Goal: Transaction & Acquisition: Obtain resource

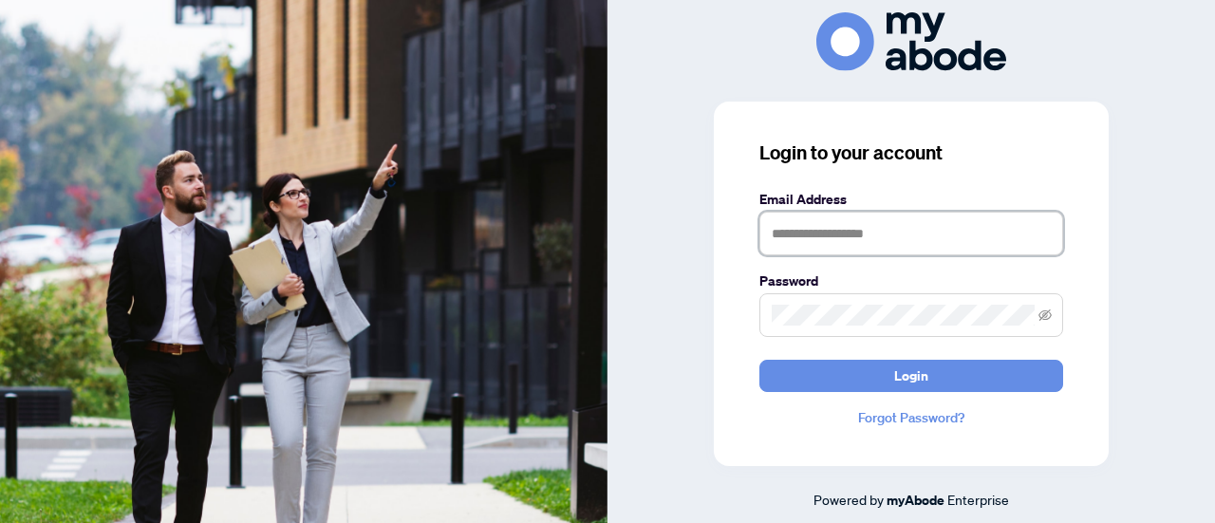
click at [841, 242] on input "text" at bounding box center [911, 234] width 304 height 44
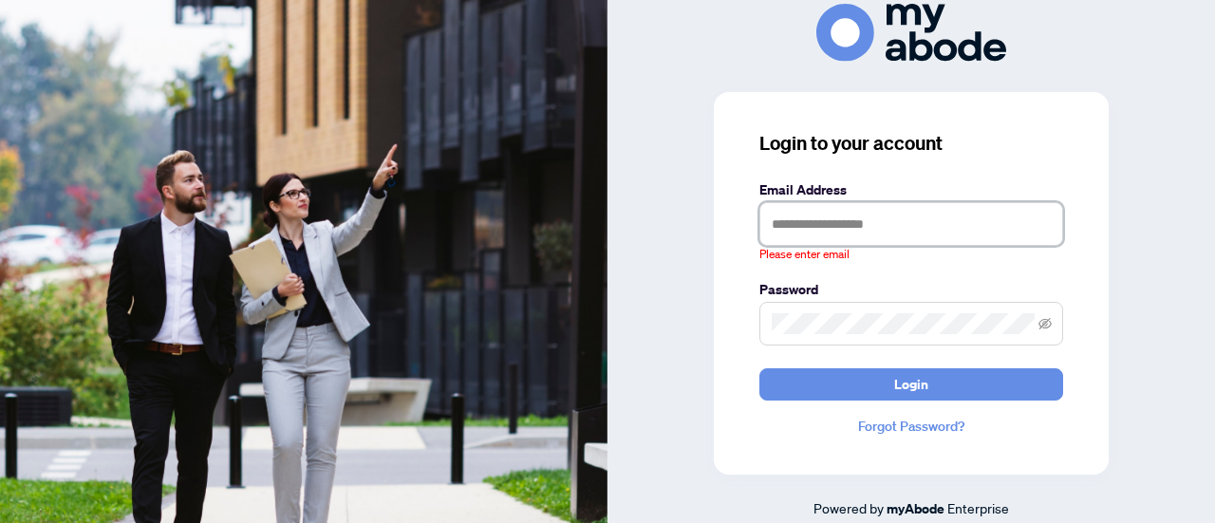
type input "**********"
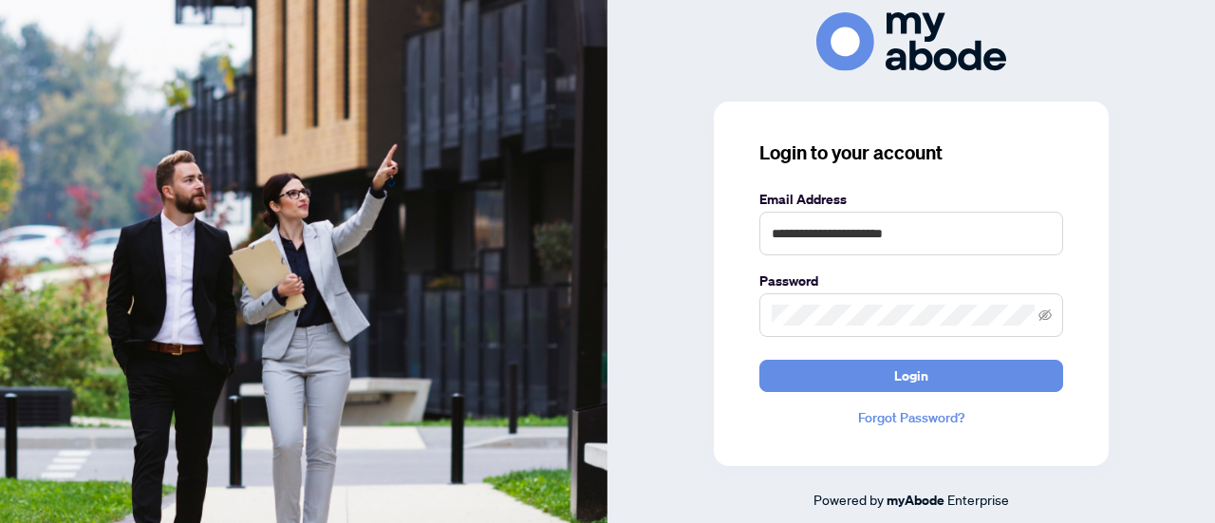
click at [907, 391] on div "**********" at bounding box center [911, 284] width 395 height 364
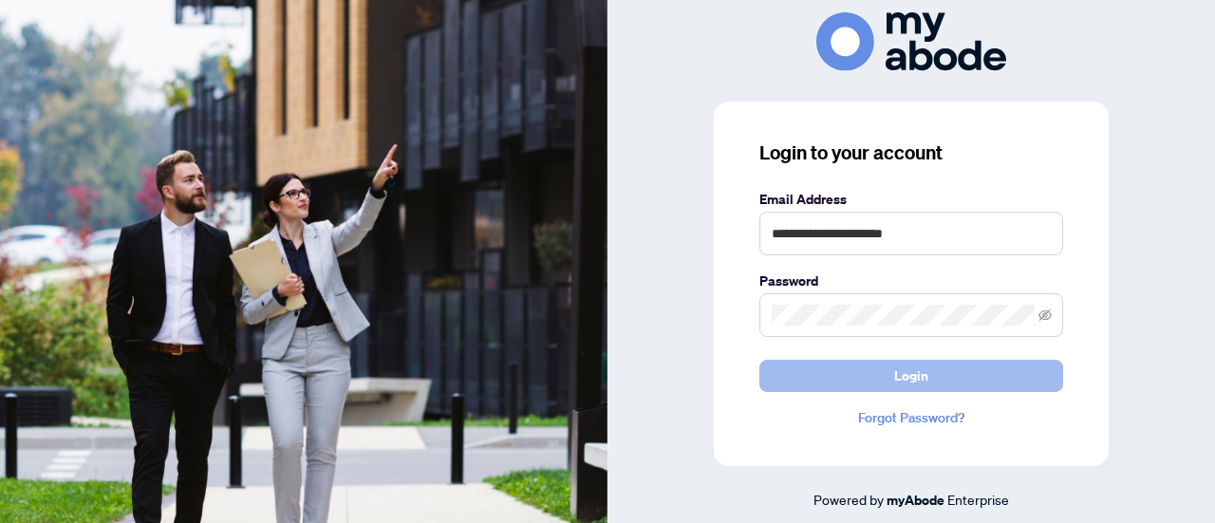
click at [907, 381] on span "Login" at bounding box center [911, 376] width 34 height 30
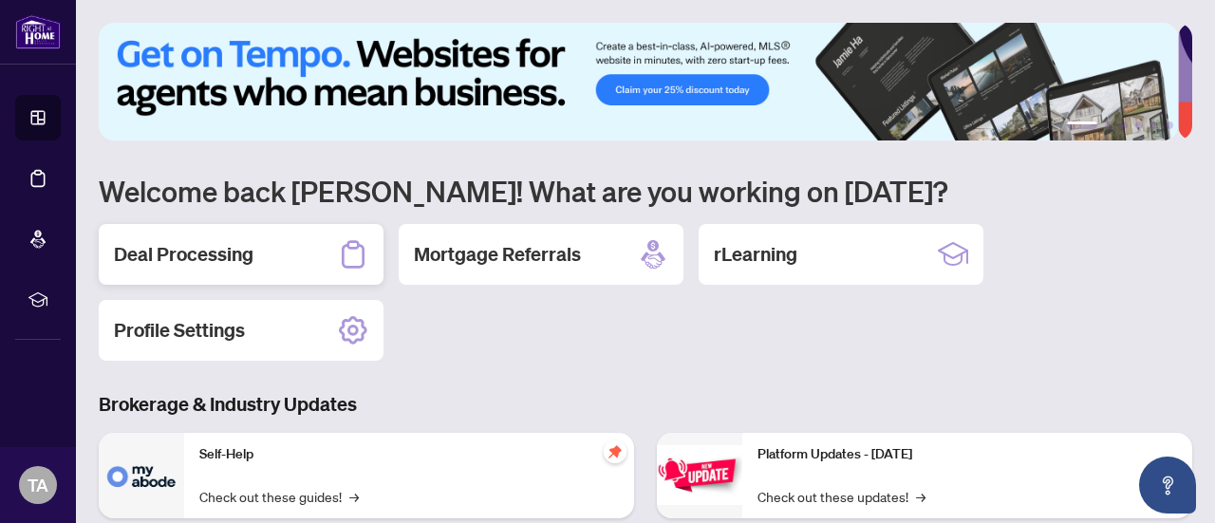
click at [216, 252] on h2 "Deal Processing" at bounding box center [184, 254] width 140 height 27
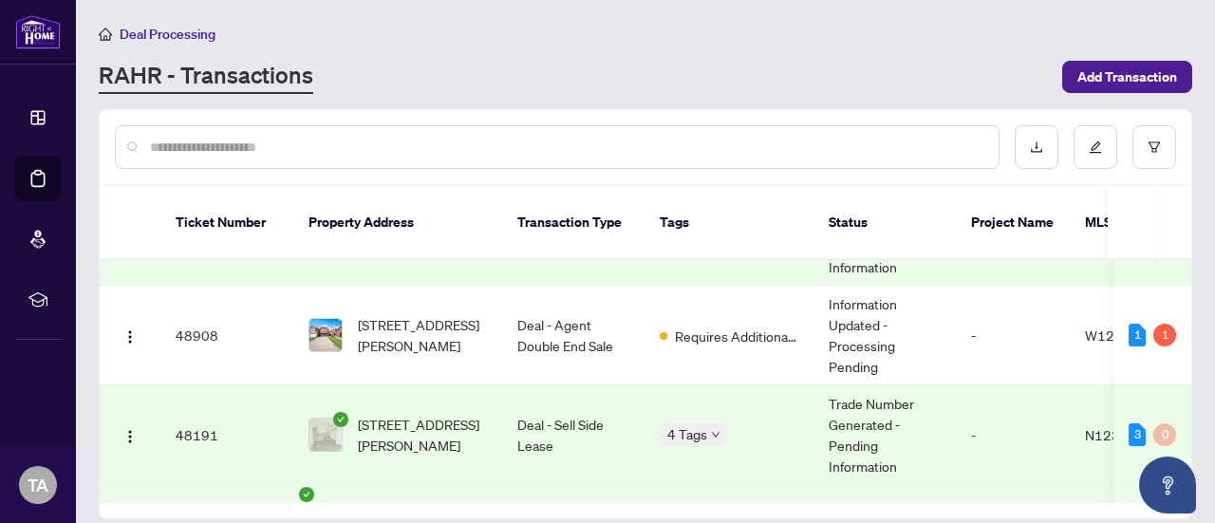
scroll to position [326, 0]
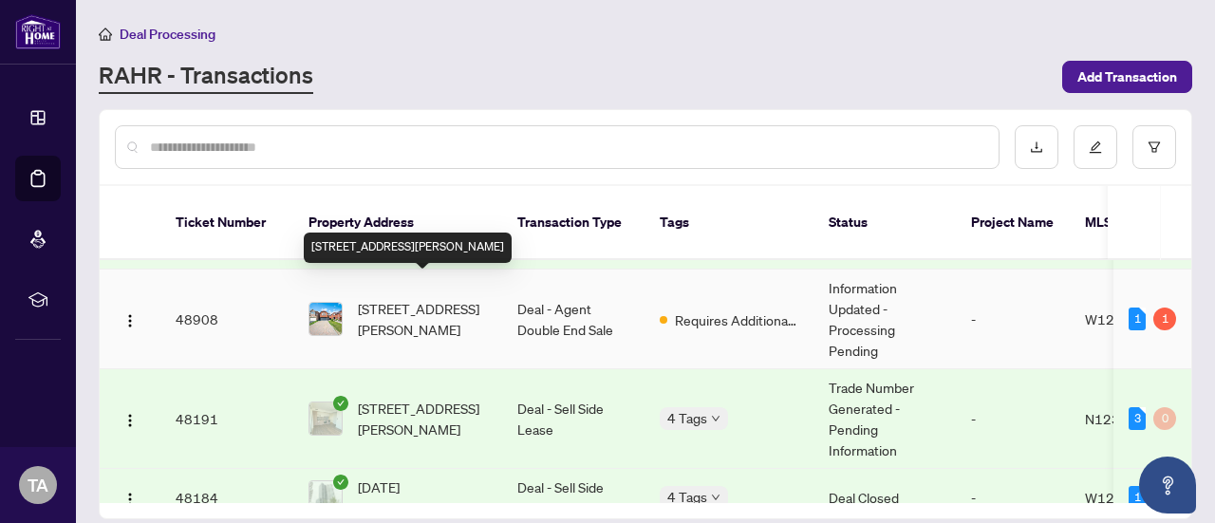
click at [417, 298] on span "[STREET_ADDRESS][PERSON_NAME]" at bounding box center [422, 319] width 129 height 42
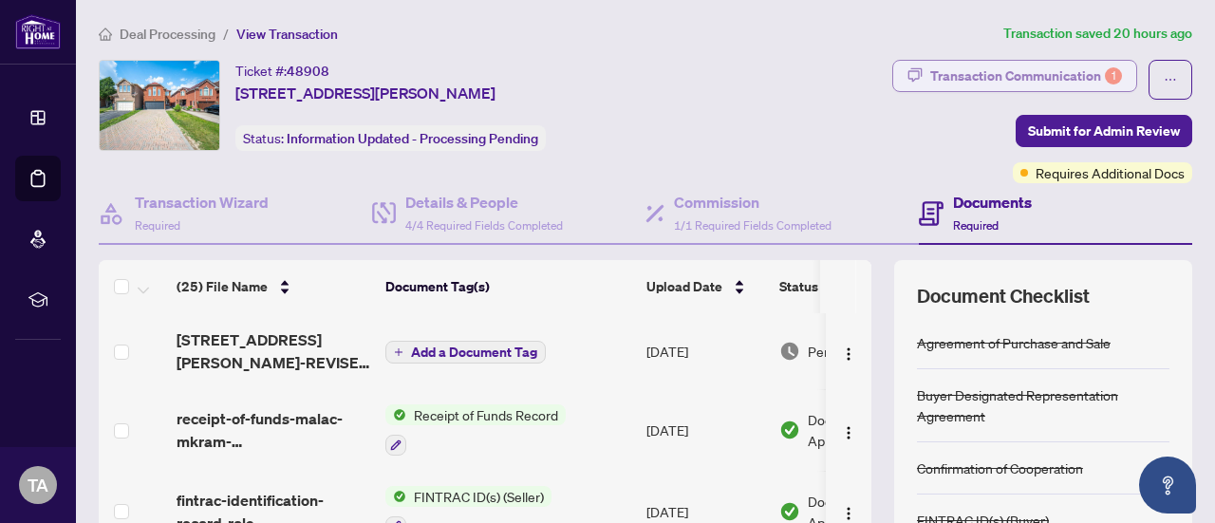
click at [1031, 69] on div "Transaction Communication 1" at bounding box center [1026, 76] width 192 height 30
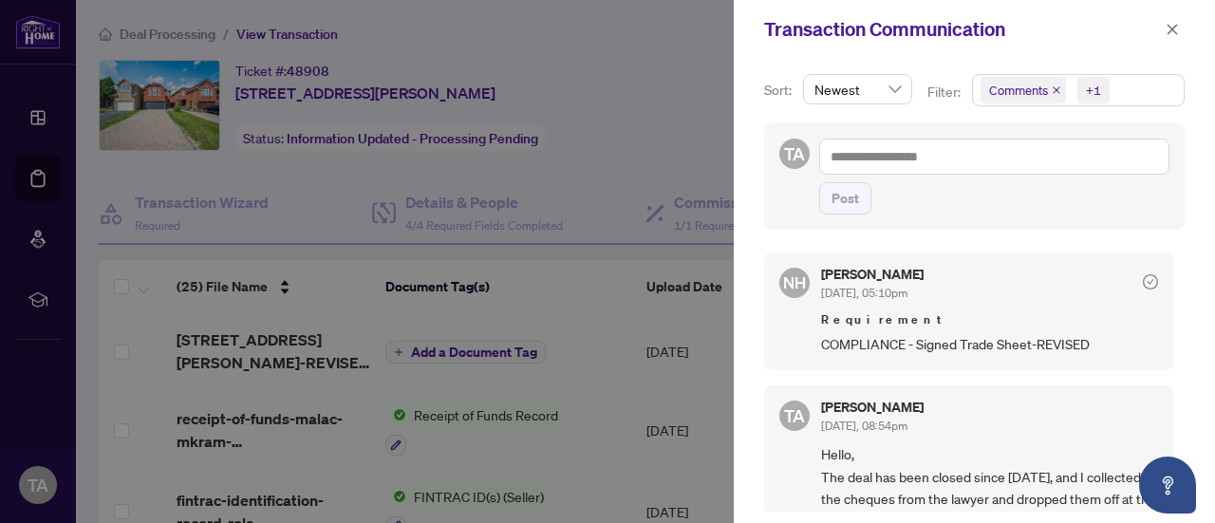
click at [273, 339] on div at bounding box center [607, 261] width 1215 height 523
click at [1172, 28] on icon "close" at bounding box center [1172, 29] width 10 height 10
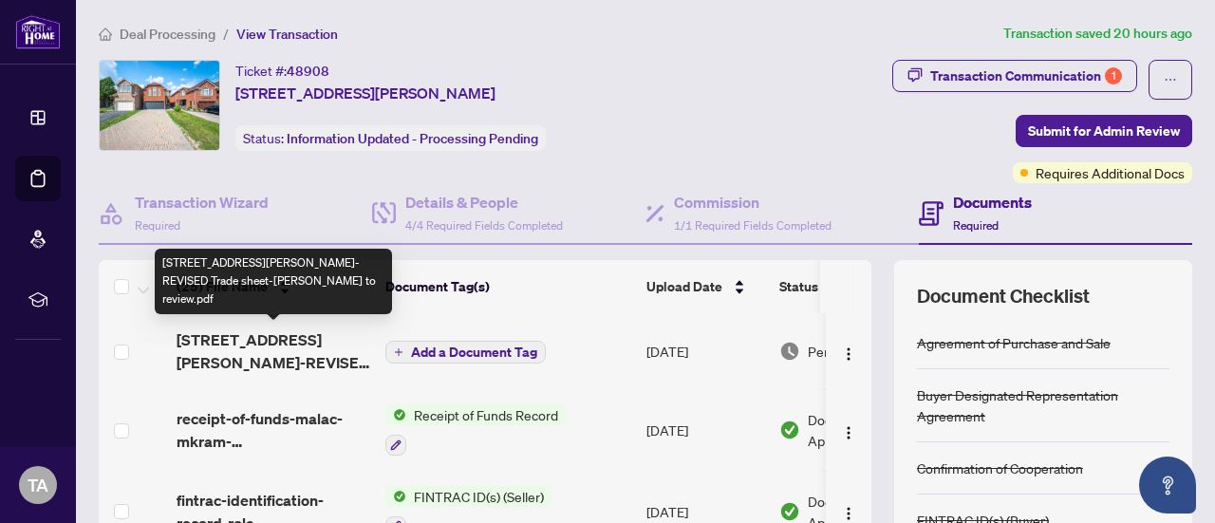
click at [311, 355] on span "[STREET_ADDRESS][PERSON_NAME]-REVISED Trade sheet-[PERSON_NAME] to review.pdf" at bounding box center [274, 351] width 194 height 46
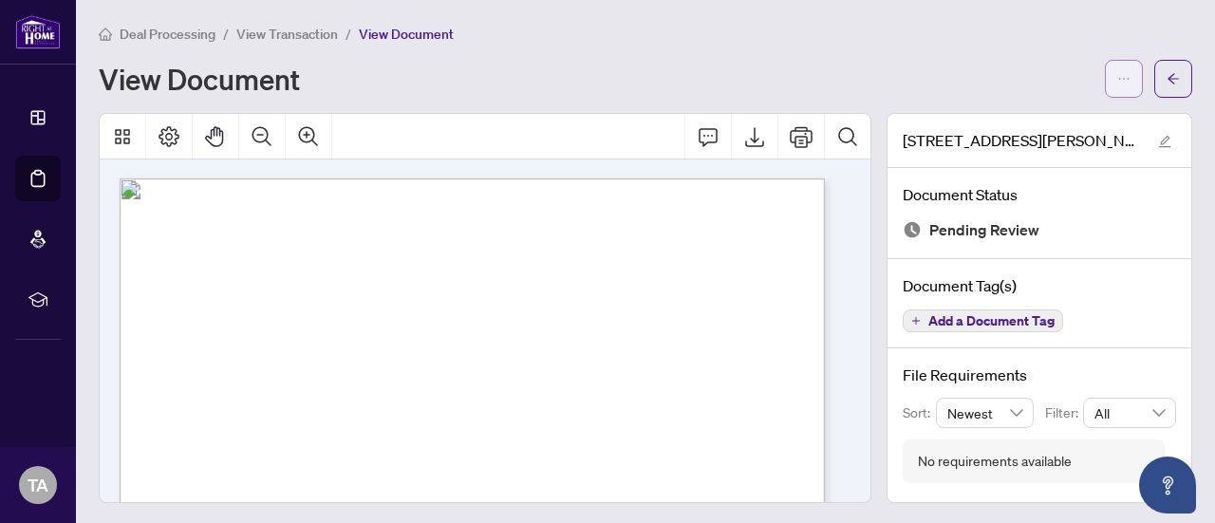
scroll to position [2, 0]
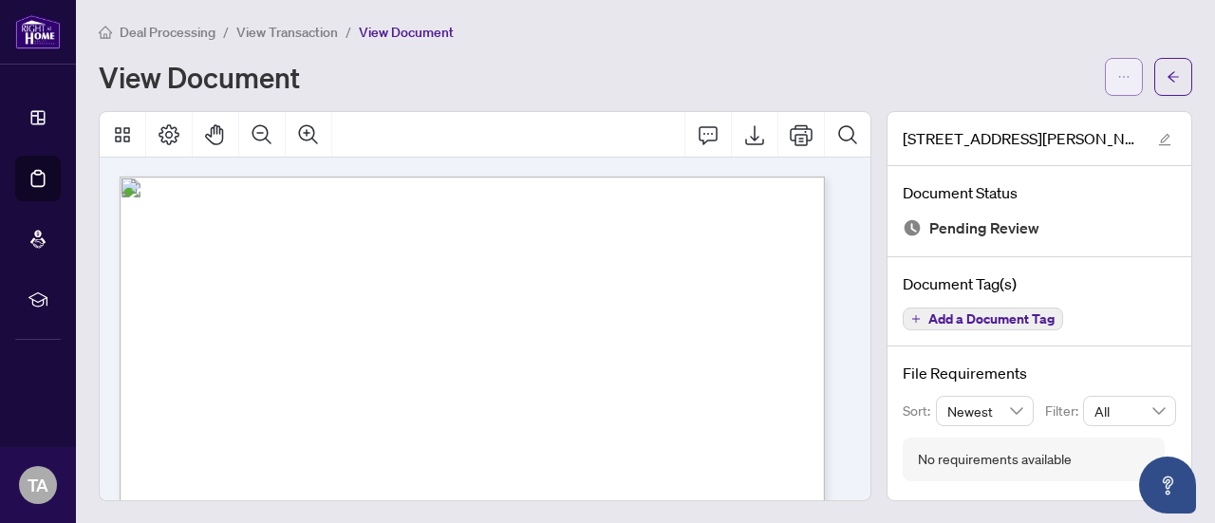
click at [1117, 73] on icon "ellipsis" at bounding box center [1123, 76] width 13 height 13
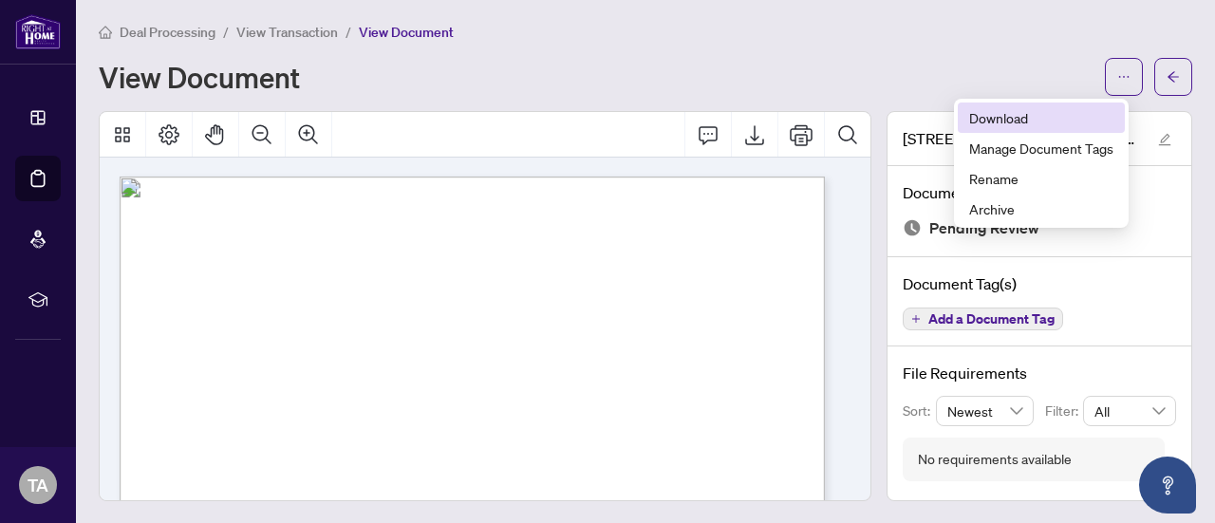
click at [1029, 113] on span "Download" at bounding box center [1041, 117] width 144 height 21
